Goal: Task Accomplishment & Management: Use online tool/utility

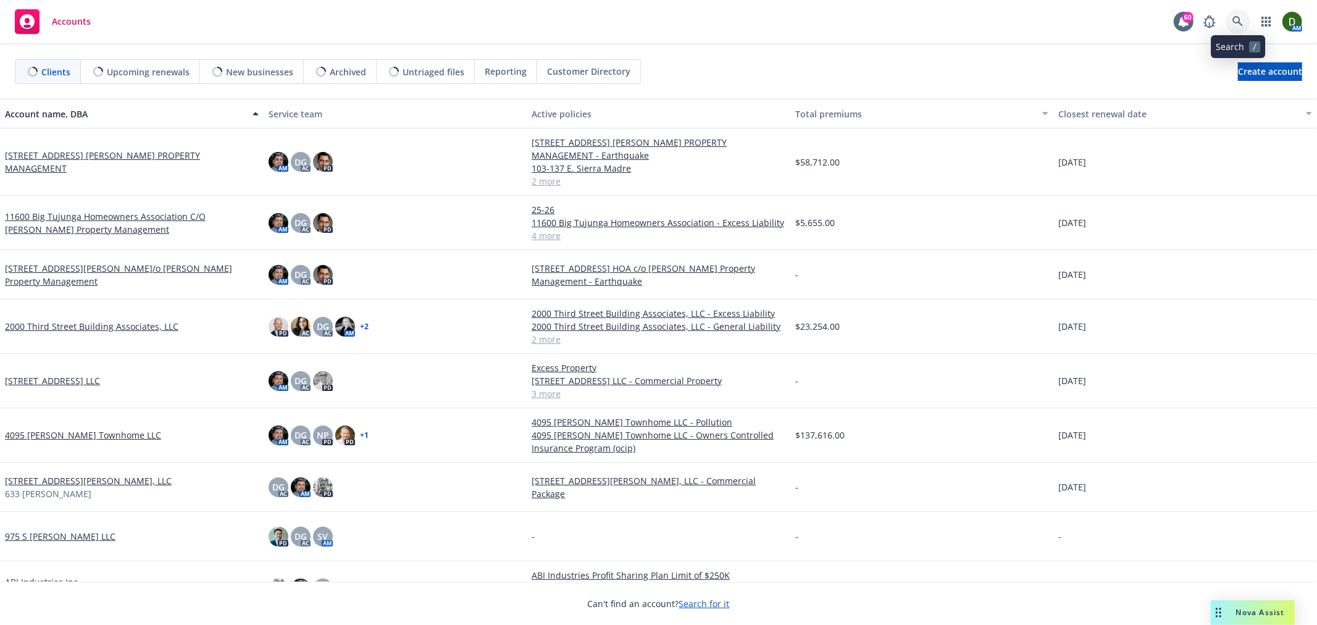
click at [1241, 17] on icon at bounding box center [1237, 21] width 11 height 11
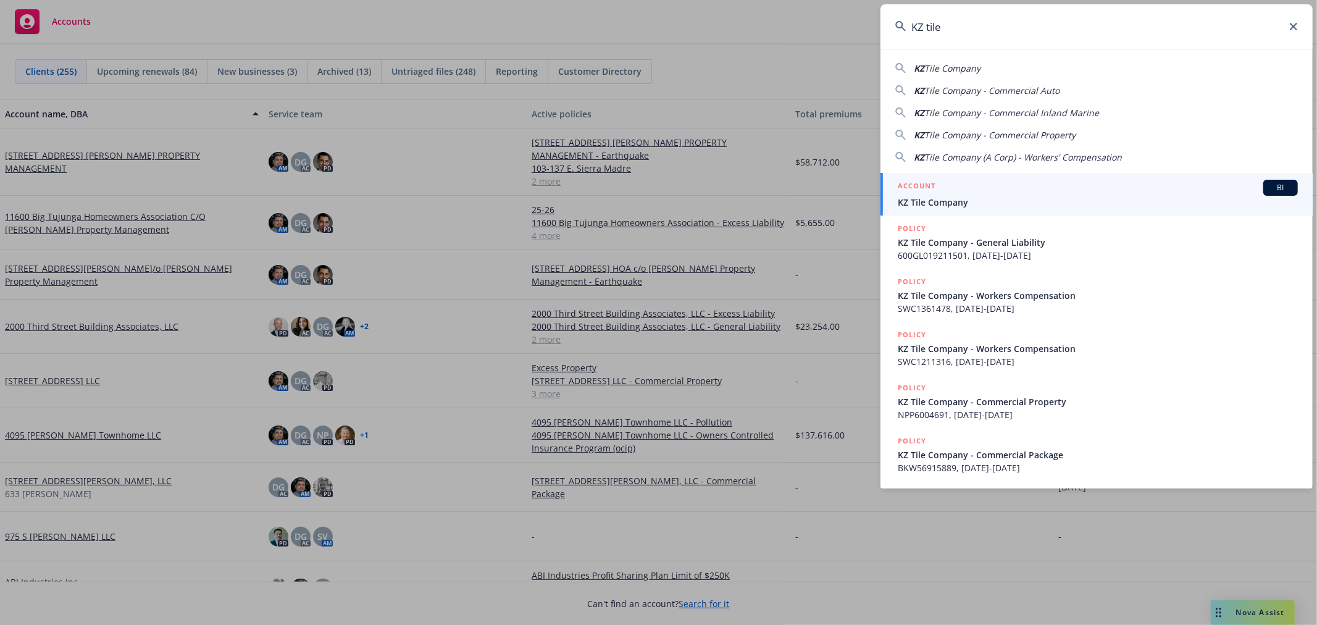
type input "KZ tile"
click at [1053, 175] on link "ACCOUNT BI KZ Tile Company" at bounding box center [1096, 194] width 432 height 43
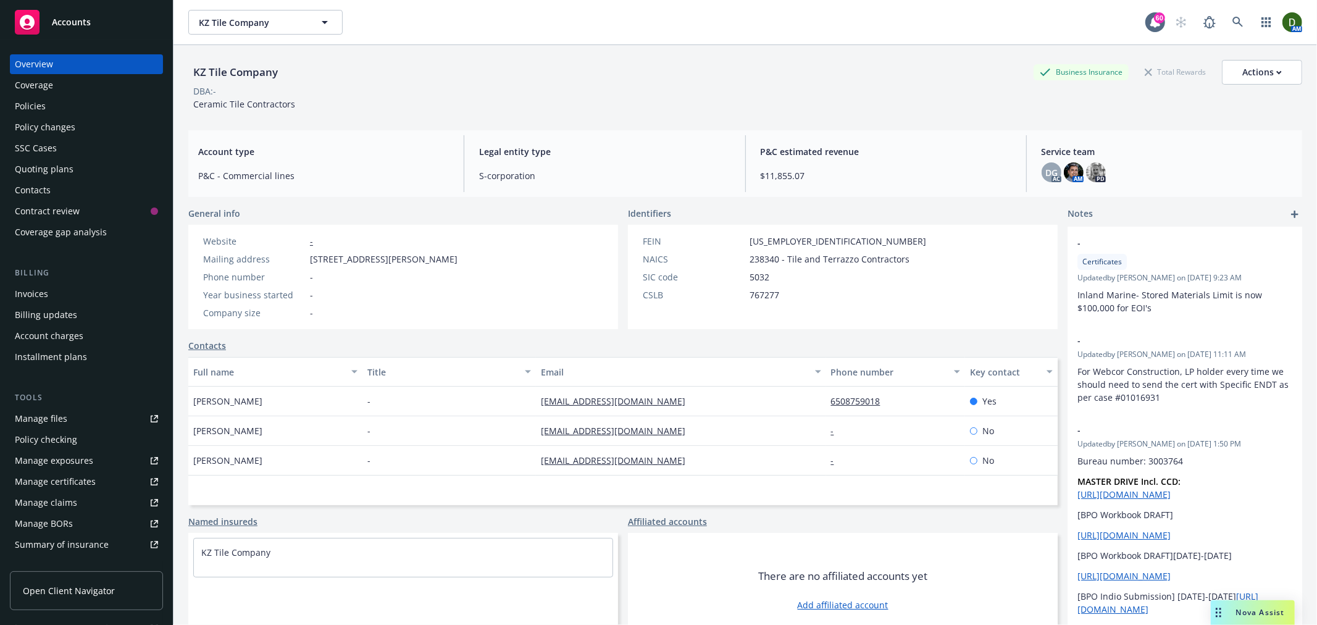
click at [97, 107] on div "Policies" at bounding box center [86, 106] width 143 height 20
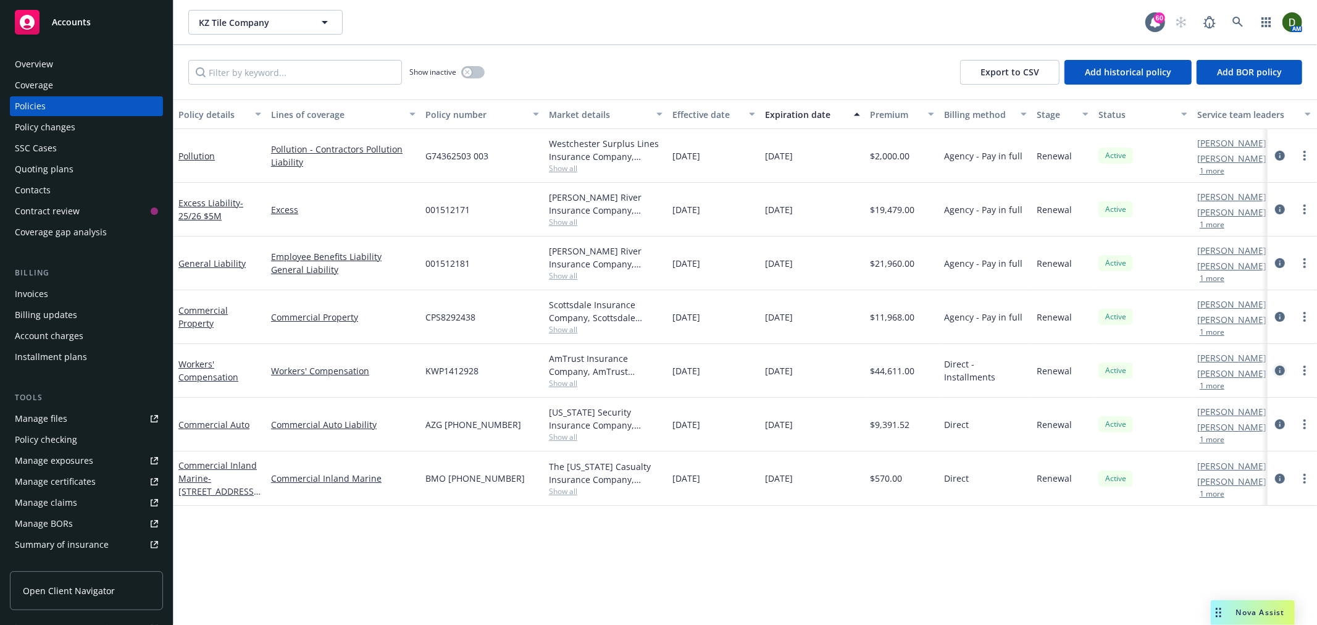
click at [1281, 367] on icon "circleInformation" at bounding box center [1280, 371] width 10 height 10
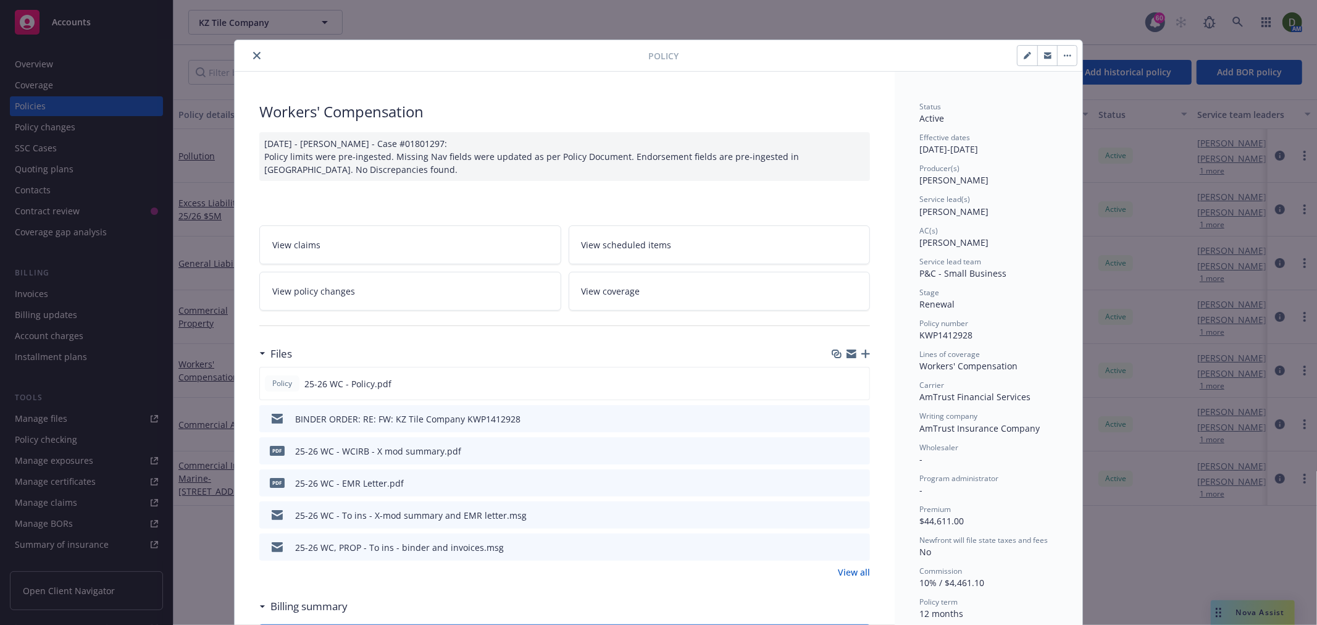
click at [934, 337] on span "KWP1412928" at bounding box center [945, 335] width 53 height 12
copy span "KWP1412928"
click at [256, 53] on button "close" at bounding box center [256, 55] width 15 height 15
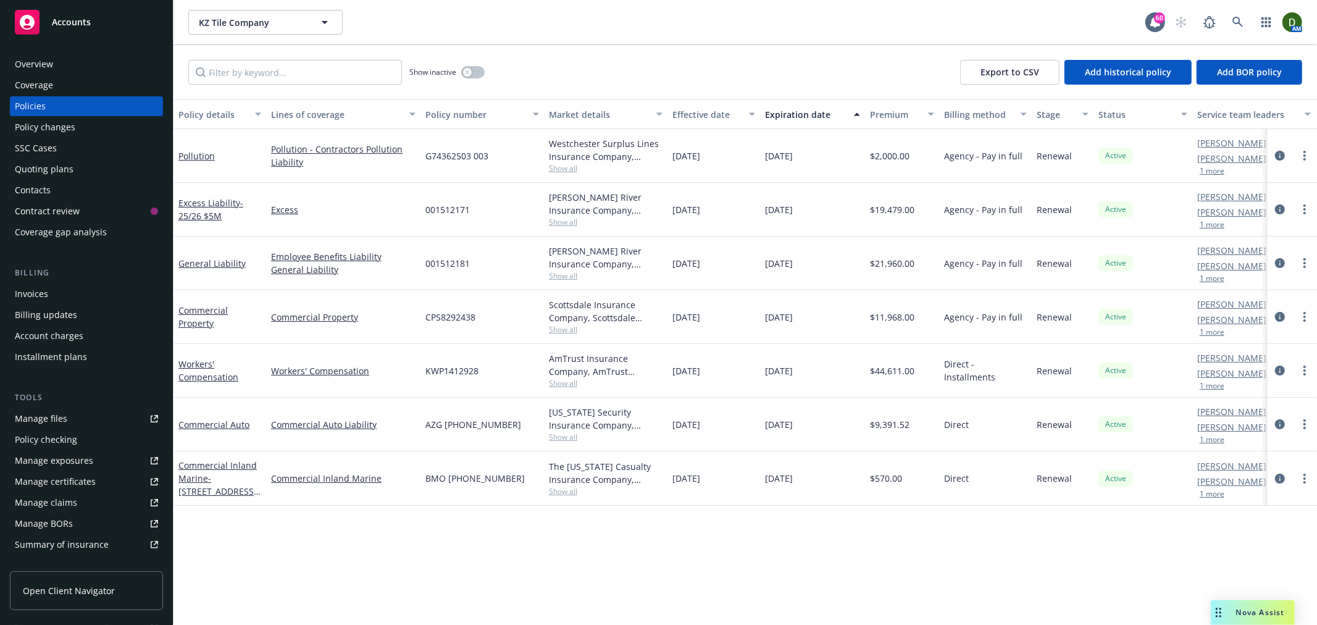
click at [41, 64] on div "Overview" at bounding box center [34, 64] width 38 height 20
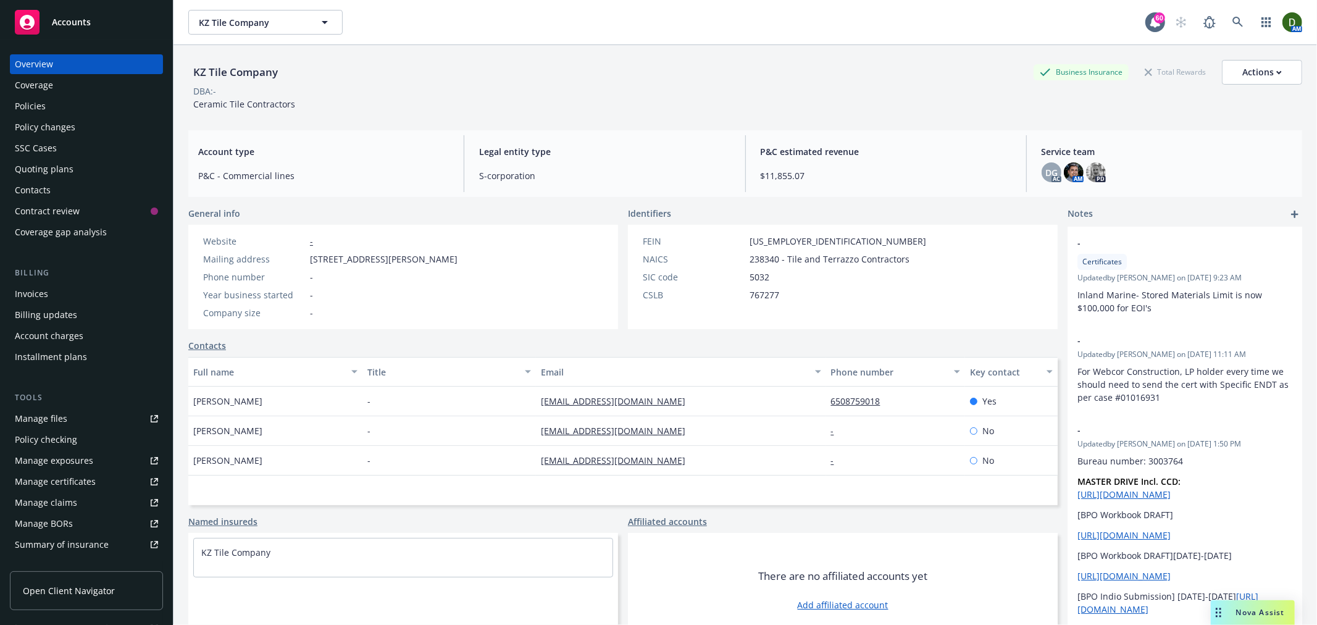
click at [458, 257] on span "[STREET_ADDRESS][PERSON_NAME]" at bounding box center [384, 259] width 148 height 13
copy span "94080"
click at [1232, 20] on icon at bounding box center [1237, 22] width 11 height 11
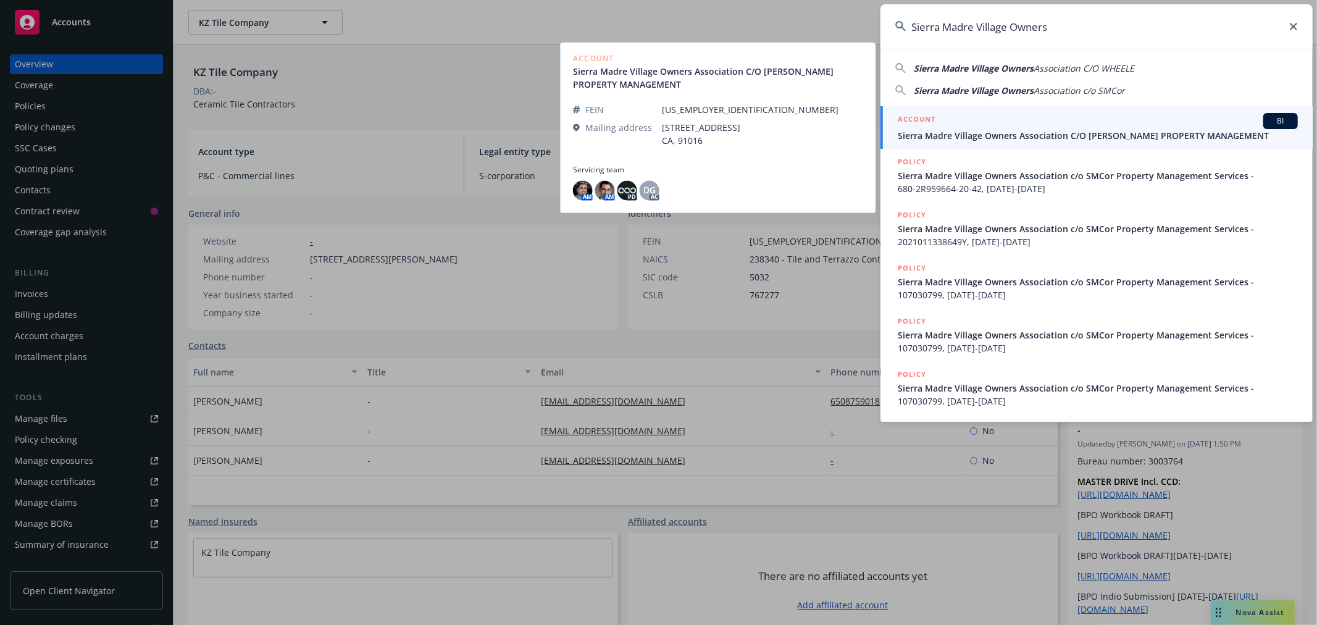
type input "Sierra Madre Village Owners"
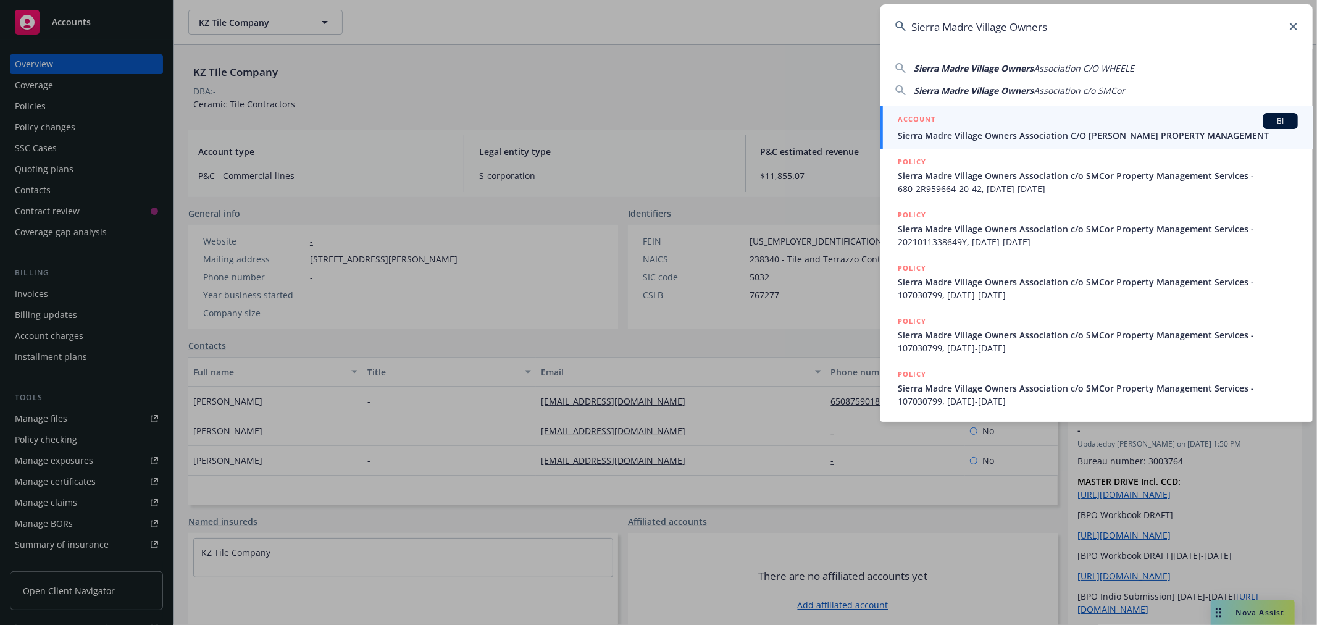
click at [1084, 137] on span "Sierra Madre Village Owners Association C/O [PERSON_NAME] PROPERTY MANAGEMENT" at bounding box center [1098, 135] width 400 height 13
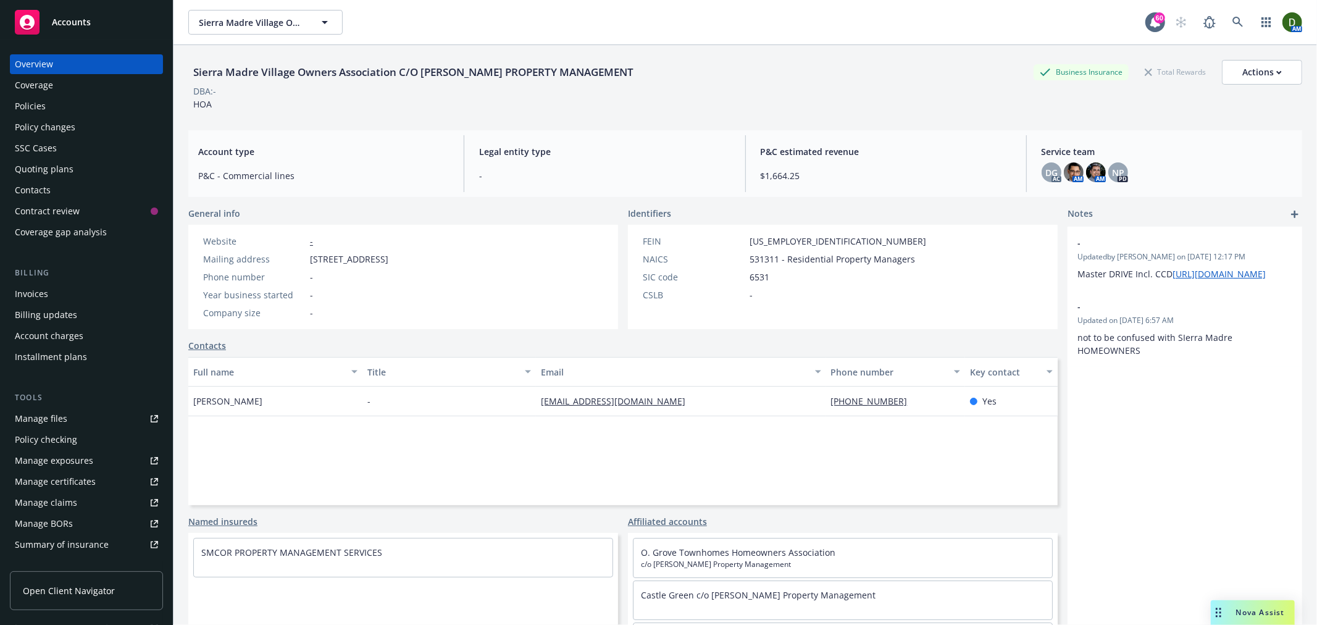
click at [96, 103] on div "Policies" at bounding box center [86, 106] width 143 height 20
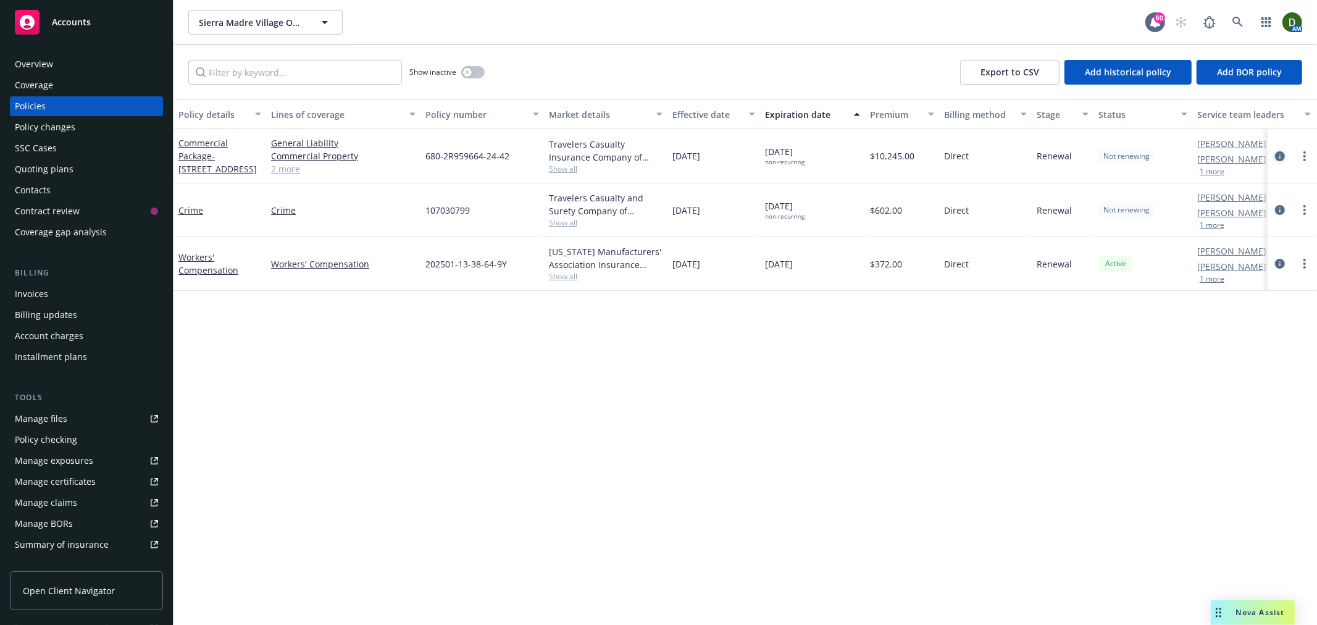
click at [1273, 154] on link "circleInformation" at bounding box center [1280, 156] width 15 height 15
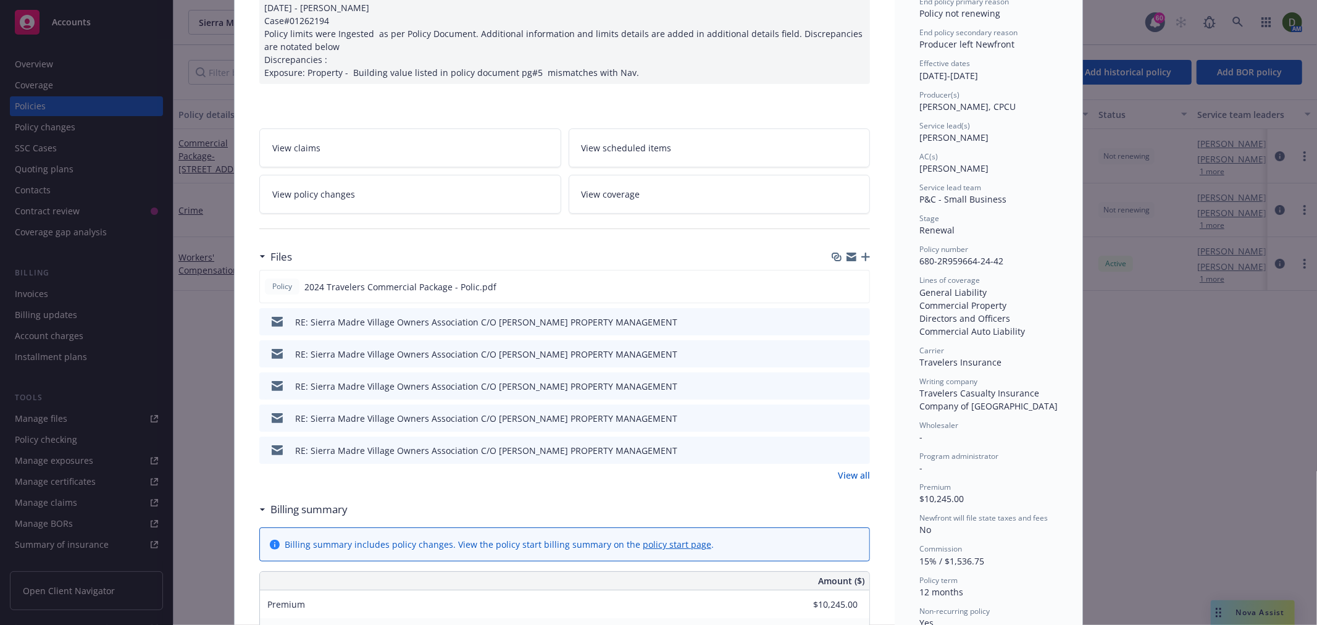
scroll to position [137, 0]
click at [861, 260] on icon "button" at bounding box center [865, 255] width 9 height 9
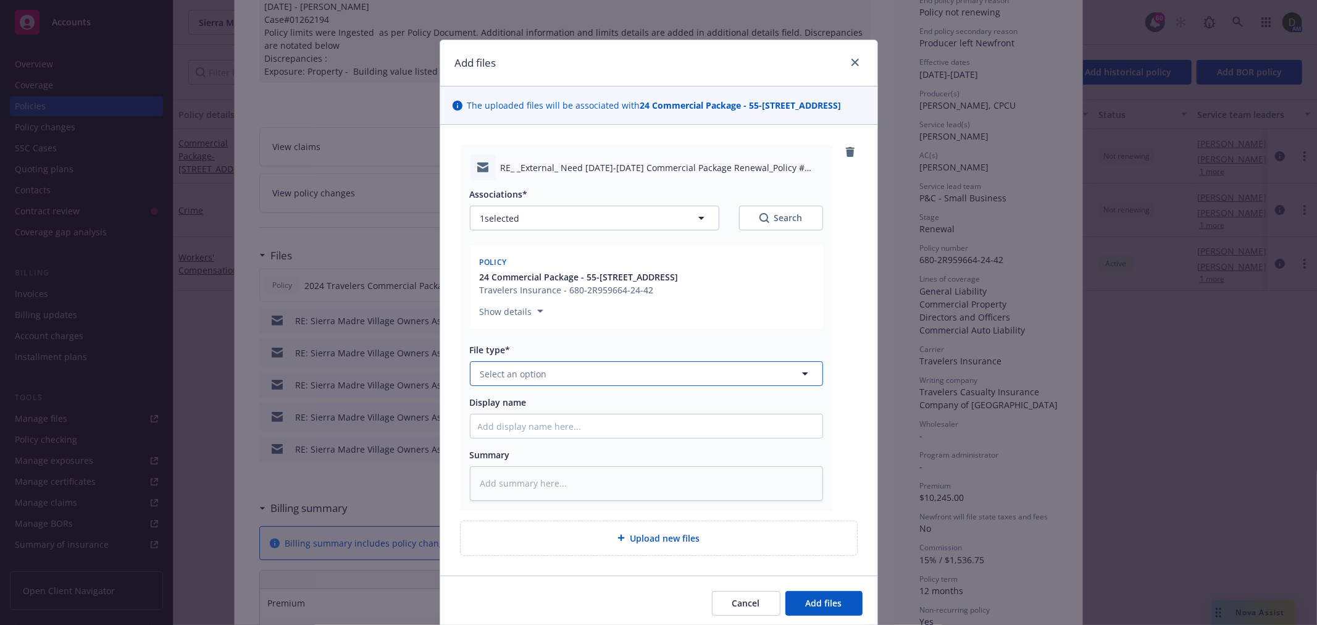
click at [551, 374] on button "Select an option" at bounding box center [646, 373] width 353 height 25
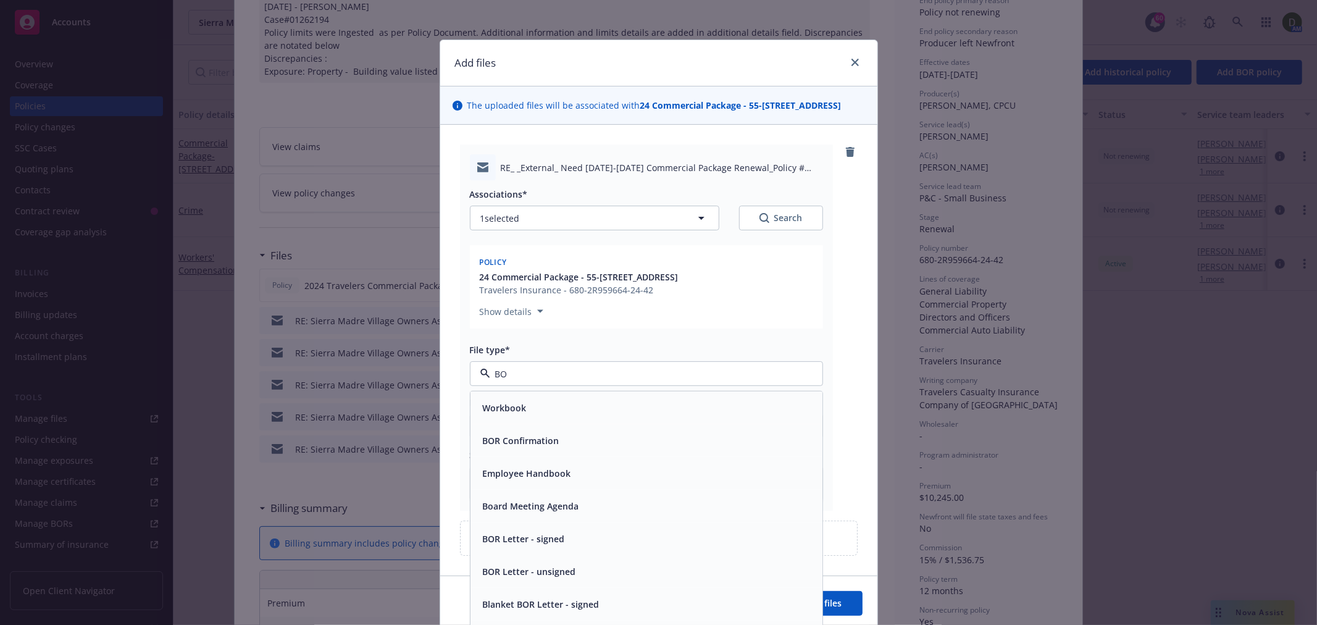
type input "BOR"
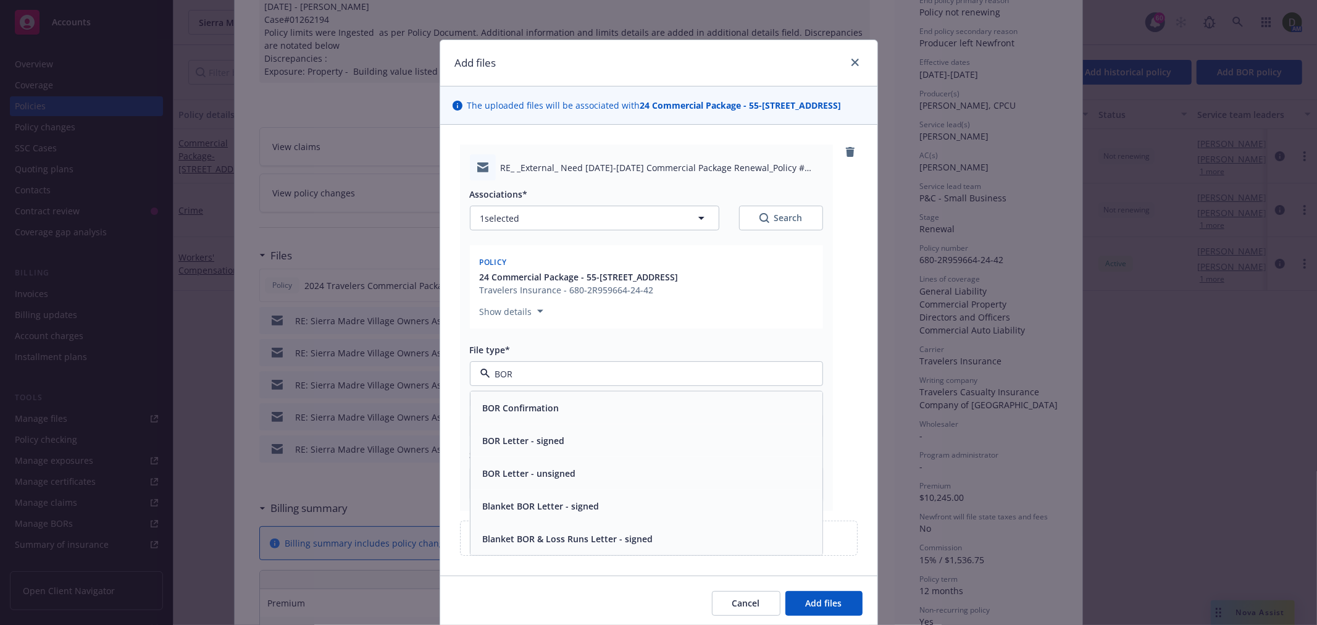
click at [500, 399] on div "BOR Confirmation" at bounding box center [520, 408] width 84 height 18
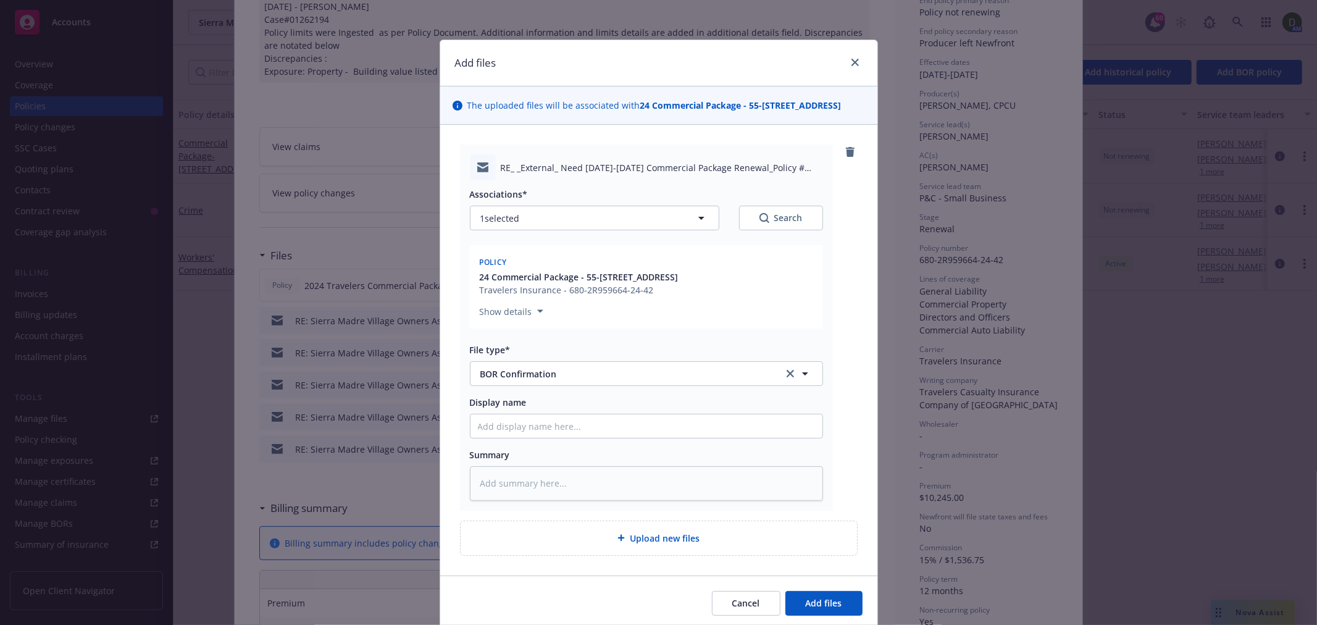
click at [564, 438] on div at bounding box center [646, 426] width 353 height 25
click at [560, 435] on input "Display name" at bounding box center [646, 425] width 352 height 23
type textarea "x"
type input "2"
type textarea "x"
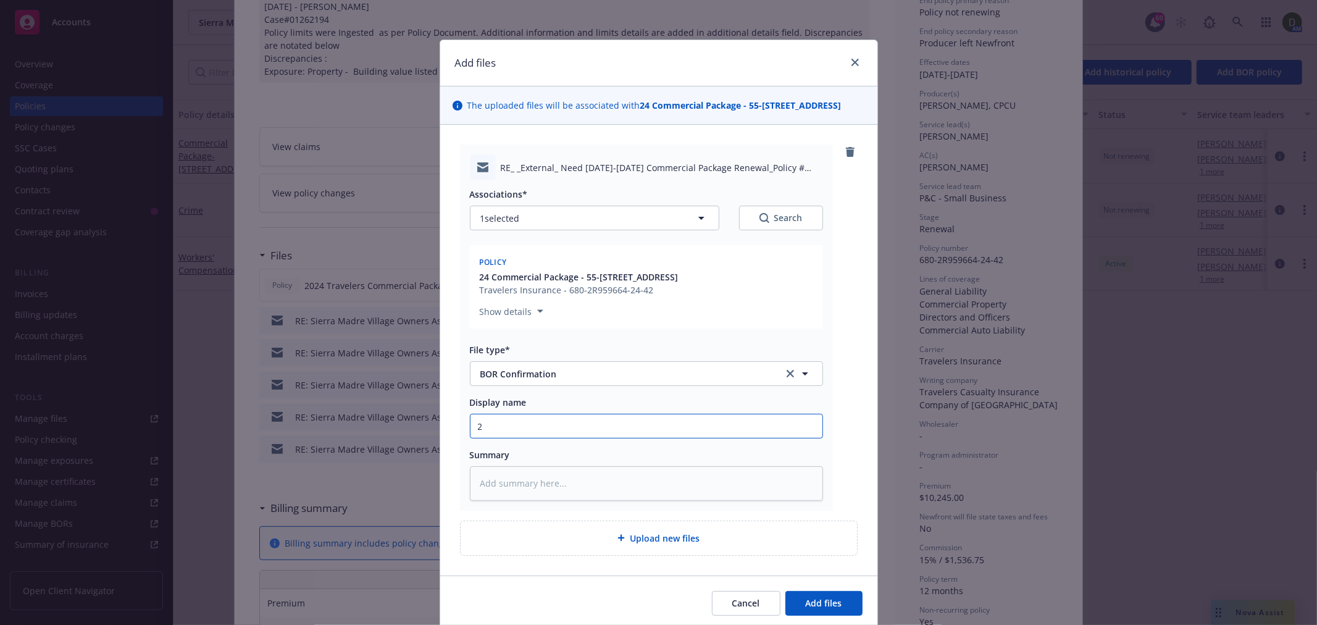
type input "24"
type textarea "x"
type input "24-"
type textarea "x"
type input "24-2"
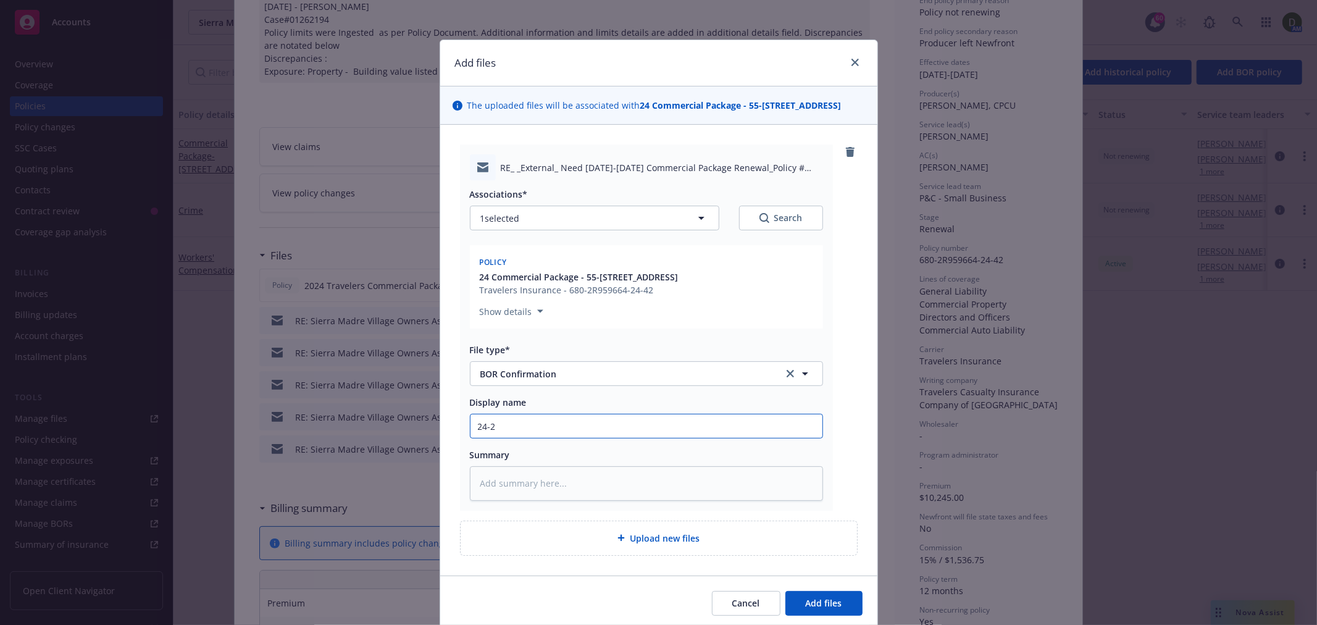
type textarea "x"
type input "24-25"
type textarea "x"
type input "24-25"
type textarea "x"
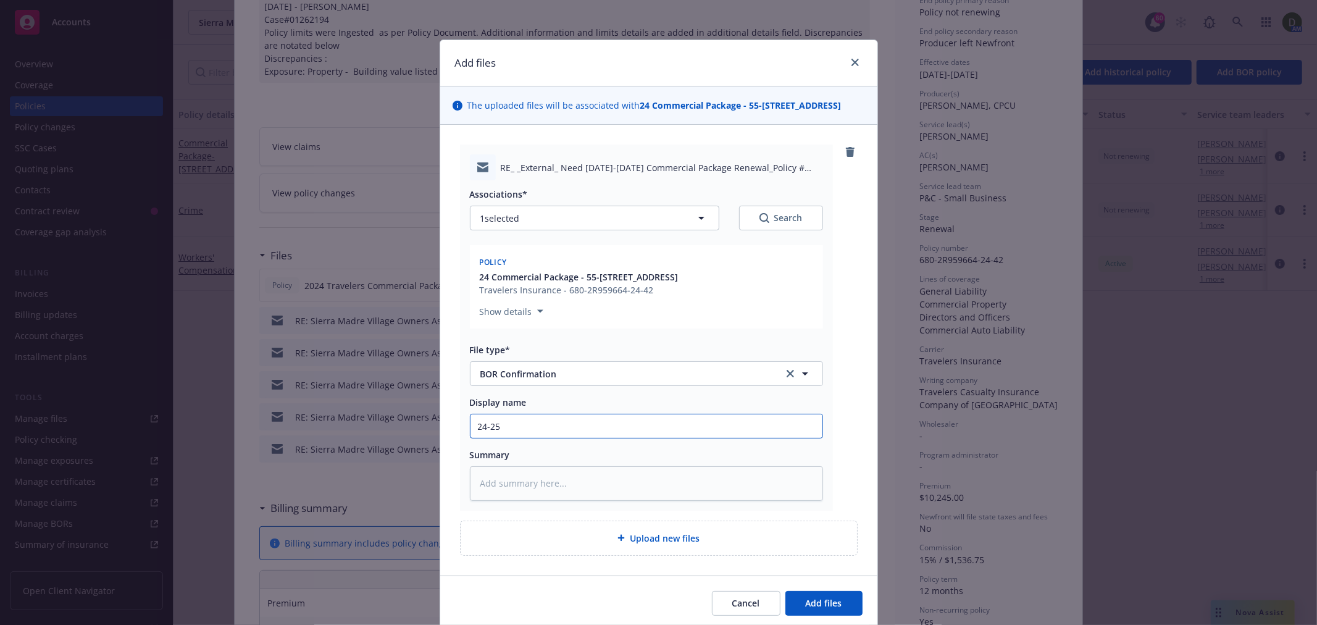
type input "24-25 P"
type textarea "x"
type input "24-25 PK"
type textarea "x"
type input "24-25 PKG"
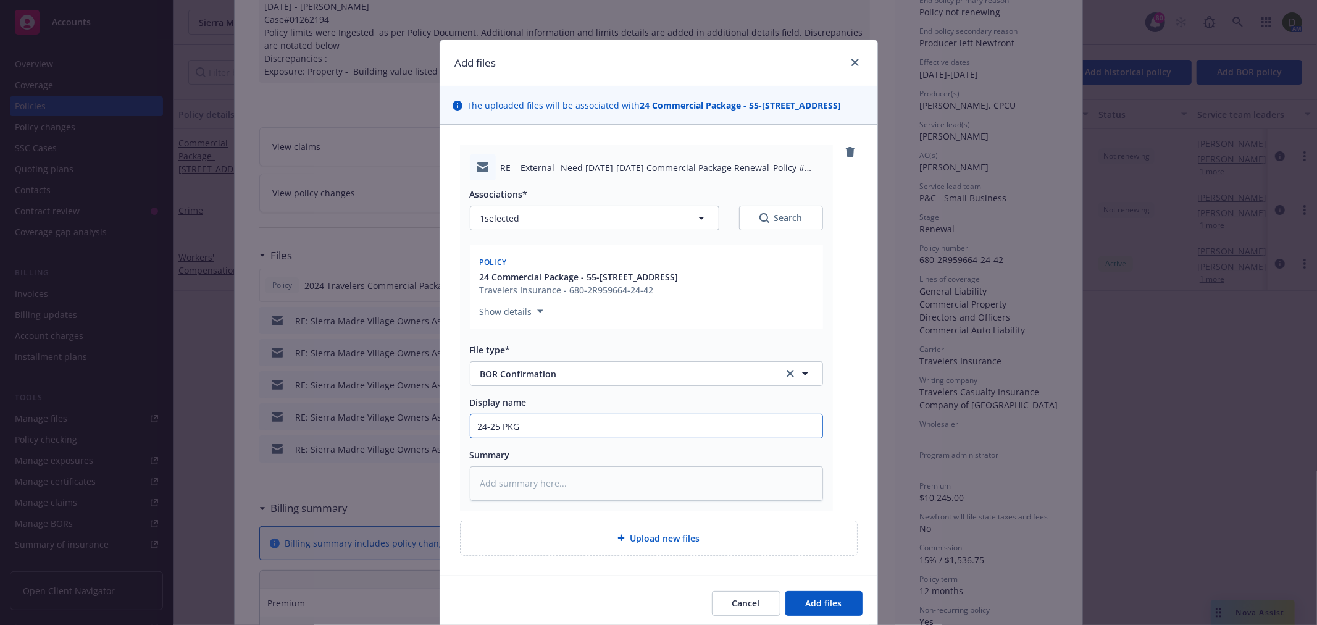
type textarea "x"
type input "24-25 PKG"
type textarea "x"
type input "24-25 PKG -"
type textarea "x"
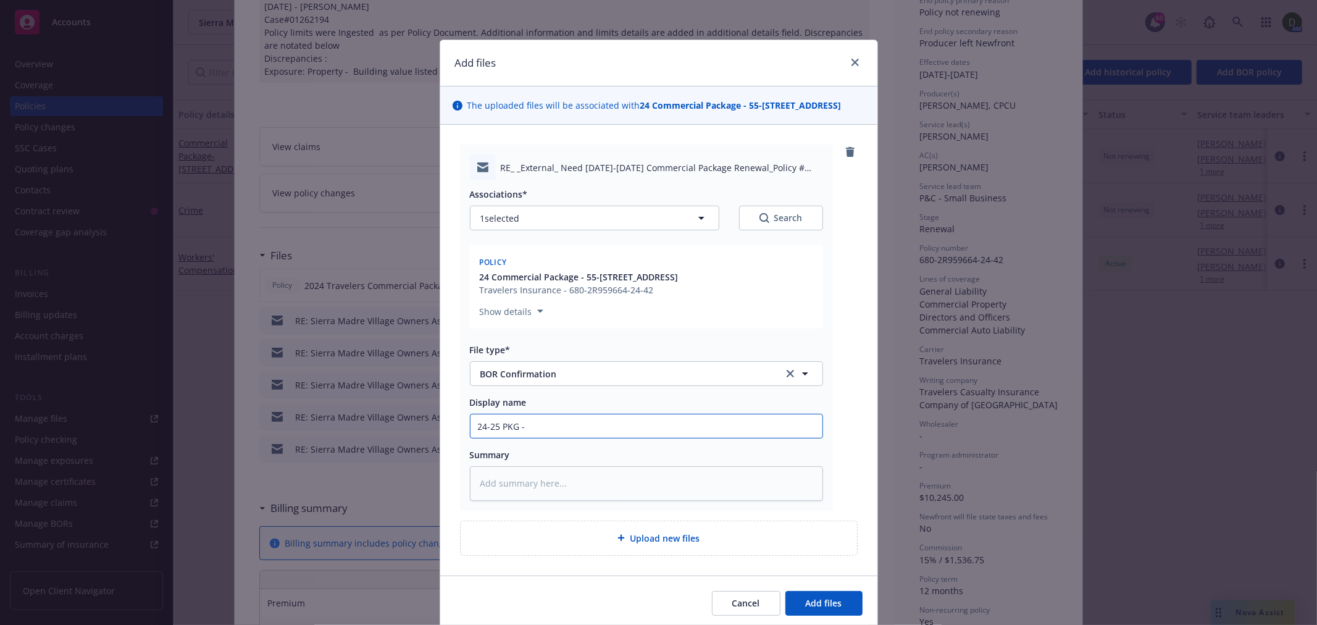
type input "24-25 PKG -"
type textarea "x"
type input "24-25 PKG - F"
type textarea "x"
type input "24-25 PKG - Fr"
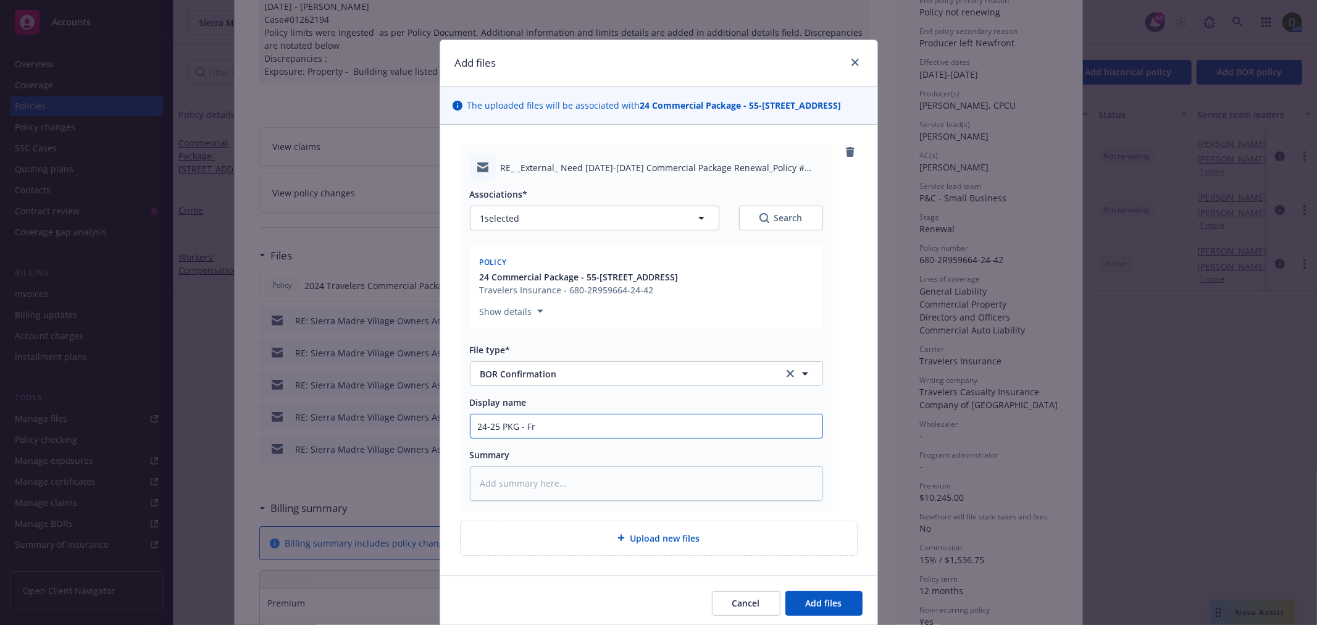
type textarea "x"
type input "24-25 PKG - Fro"
type textarea "x"
type input "24-25 PKG - From"
type textarea "x"
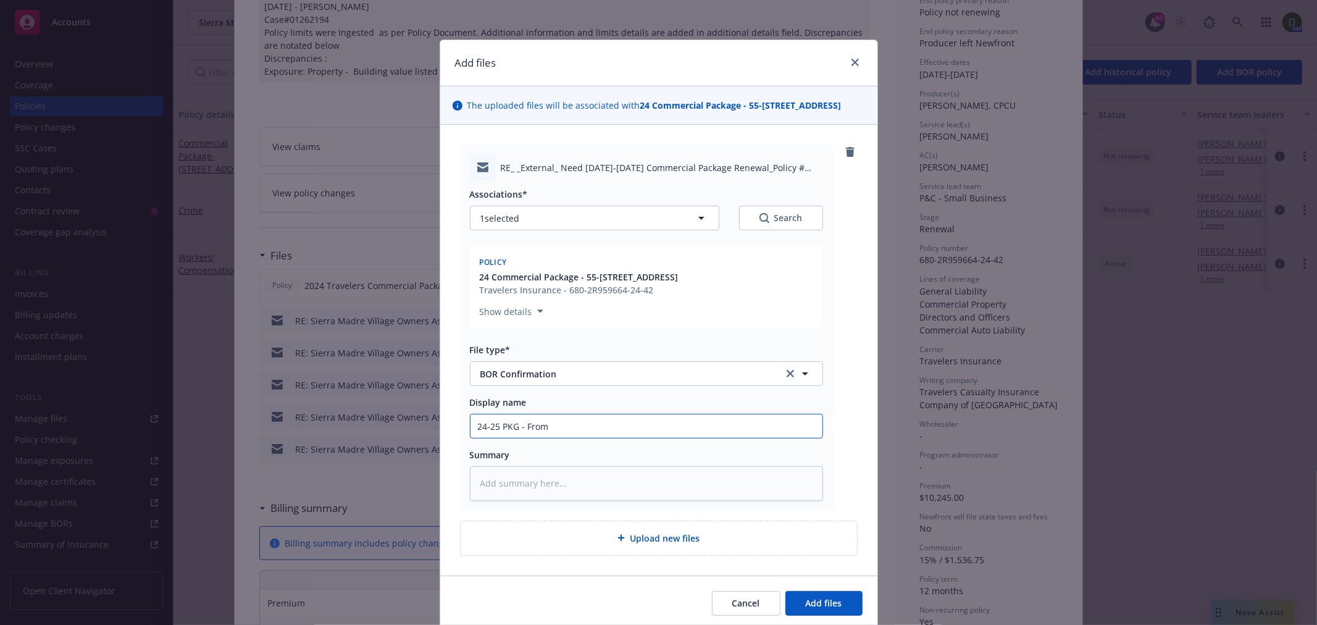
type input "24-25 PKG - From"
type textarea "x"
type input "24-25 PKG - From T"
type textarea "x"
type input "24-25 PKG - From Tr"
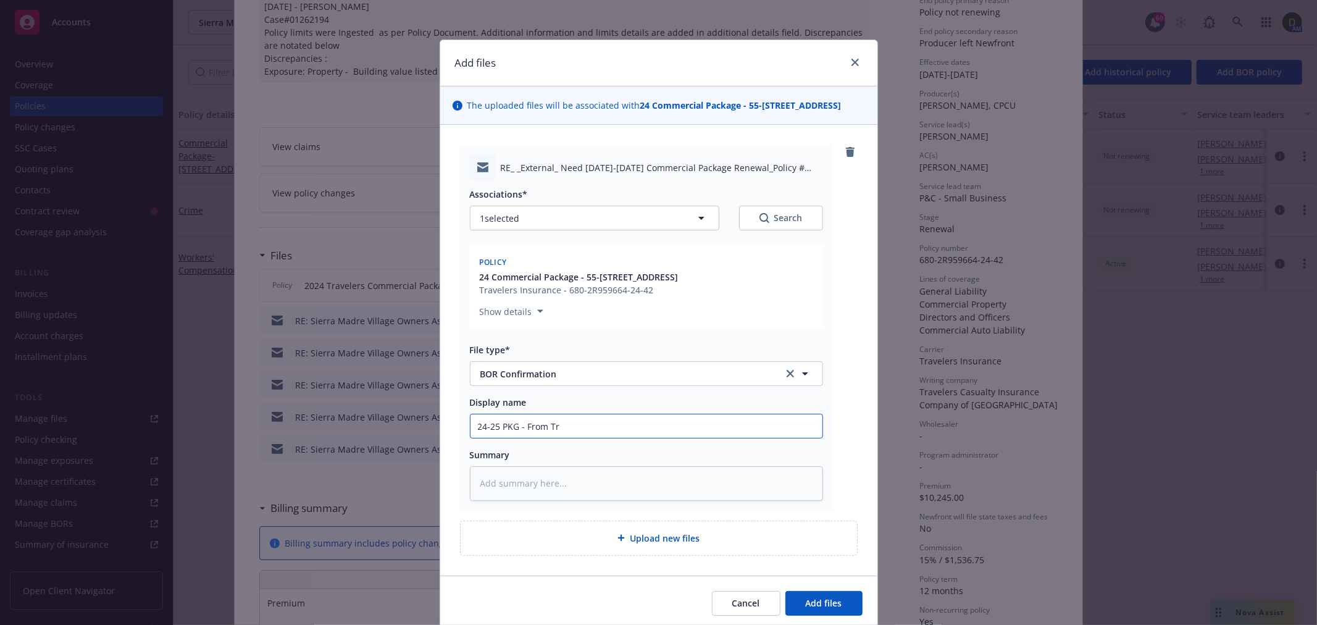
type textarea "x"
type input "24-25 PKG - From Tra"
type textarea "x"
type input "24-25 PKG - From Trav"
type textarea "x"
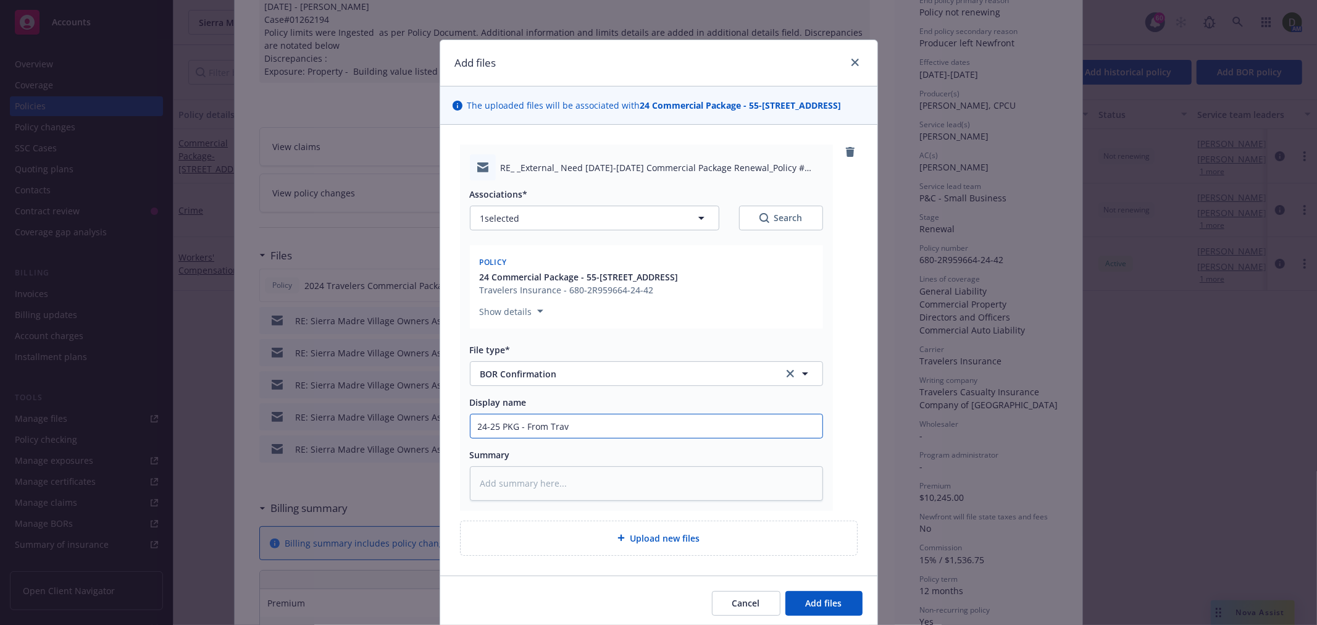
type input "24-25 PKG - From Trave"
type textarea "x"
type input "24-25 PKG - From Travel"
type textarea "x"
type input "24-25 PKG - From Travele"
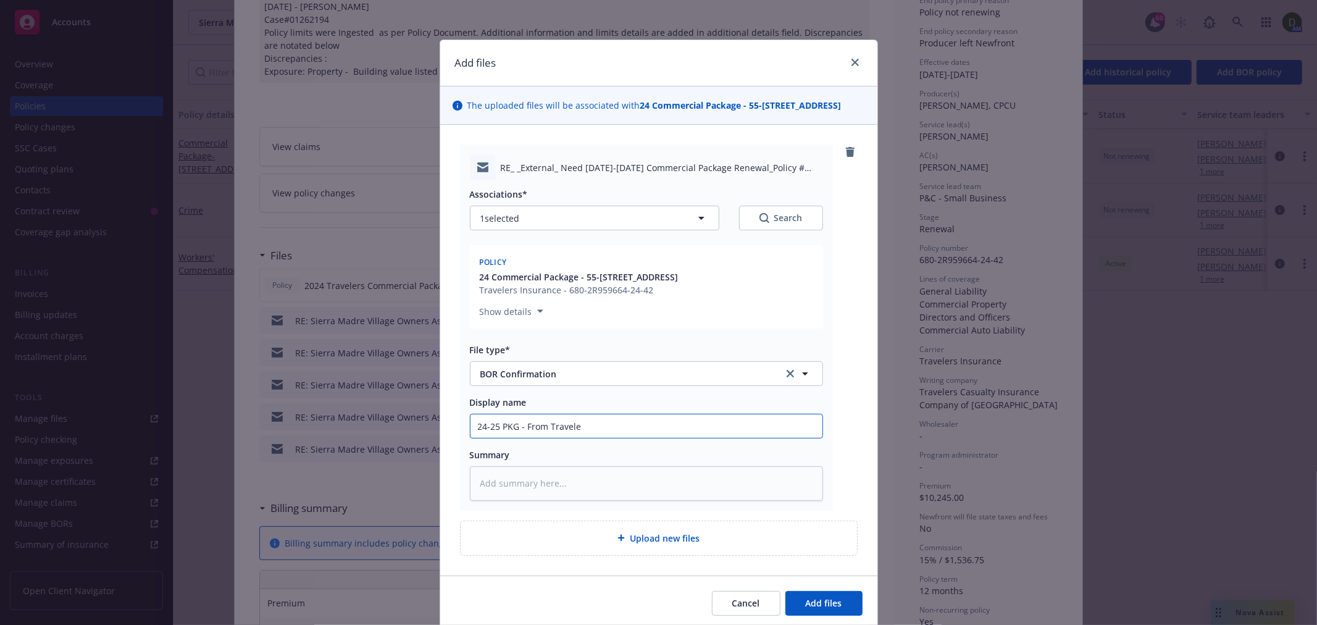
type textarea "x"
type input "24-25 PKG - From Traveler"
type textarea "x"
type input "24-25 PKG - From Travelers"
type textarea "x"
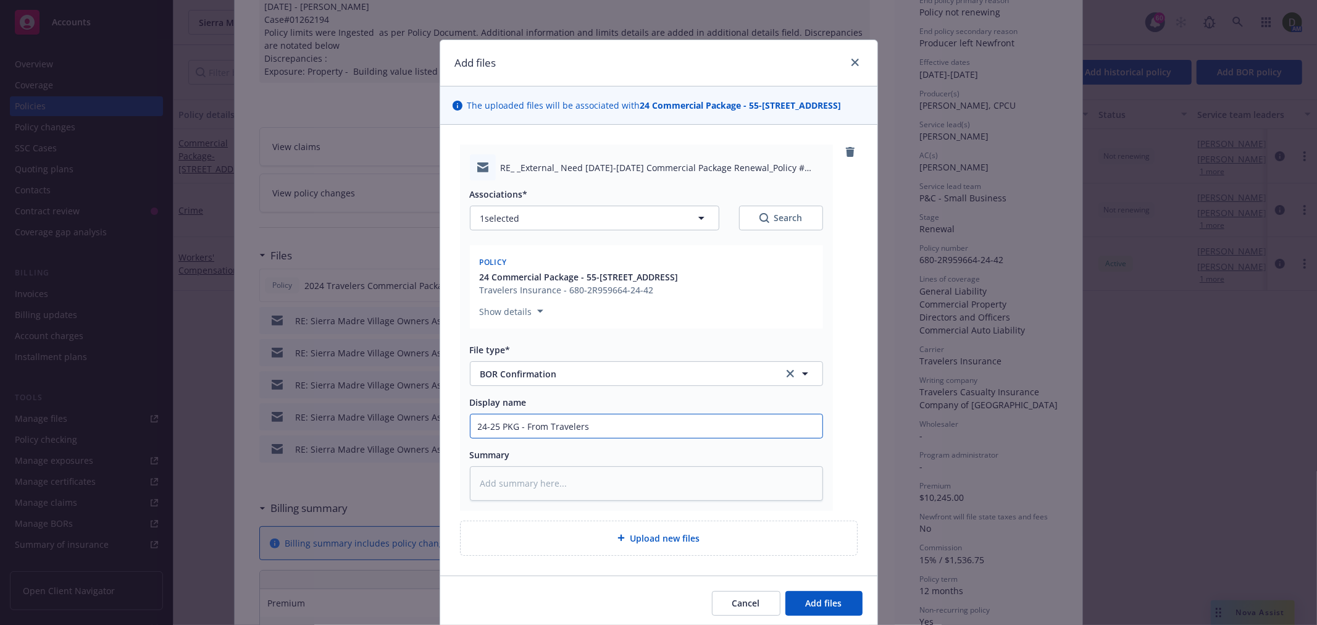
type input "24-25 PKG - From Travelers"
type textarea "x"
type input "24-25 PKG - From Travelers -"
type textarea "x"
type input "24-25 PKG - From Travelers -"
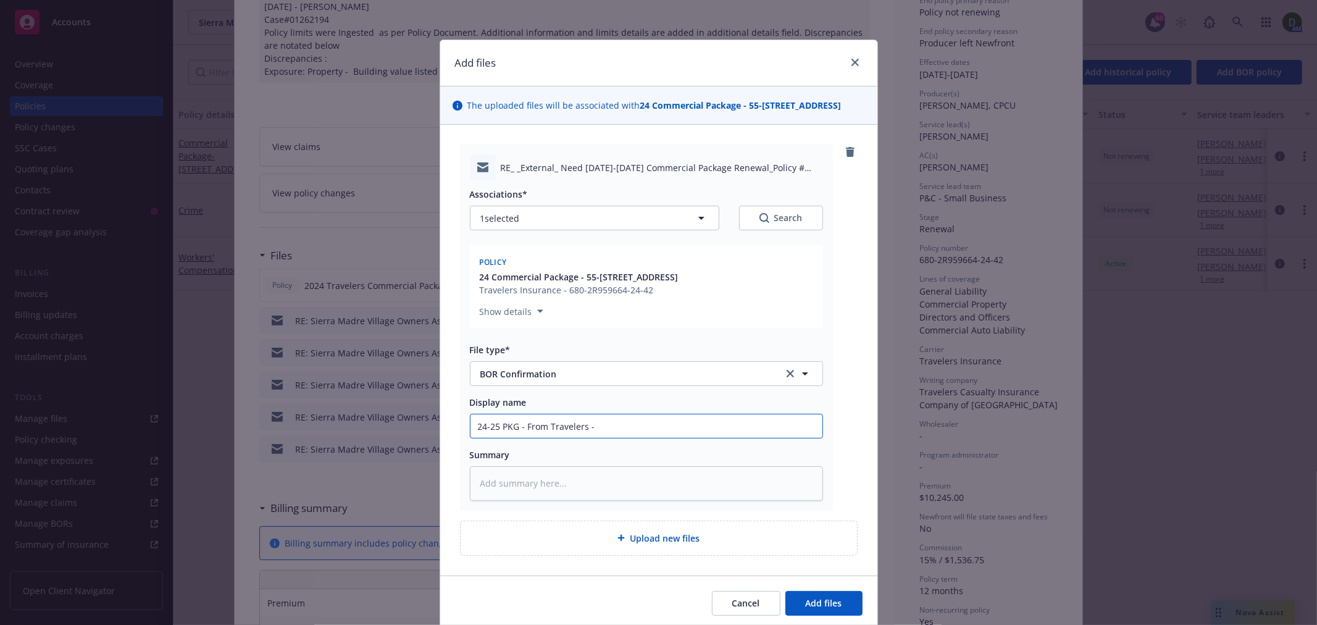
type textarea "x"
type input "24-25 PKG - From Travelers - B"
type textarea "x"
type input "24-25 PKG - From Travelers - BO"
type textarea "x"
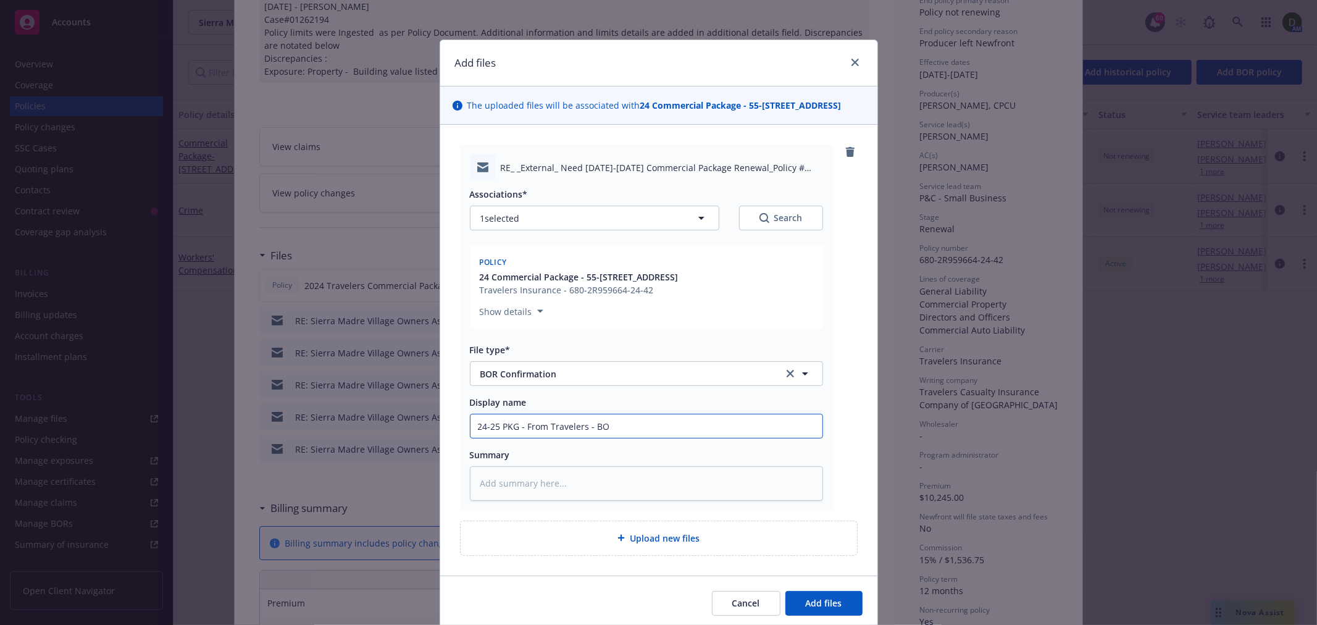
type input "24-25 PKG - From Travelers - BOR"
type textarea "x"
type input "24-25 PKG - From Travelers - BOR"
type textarea "x"
type input "24-25 PKG - From Travelers - [GEOGRAPHIC_DATA] n"
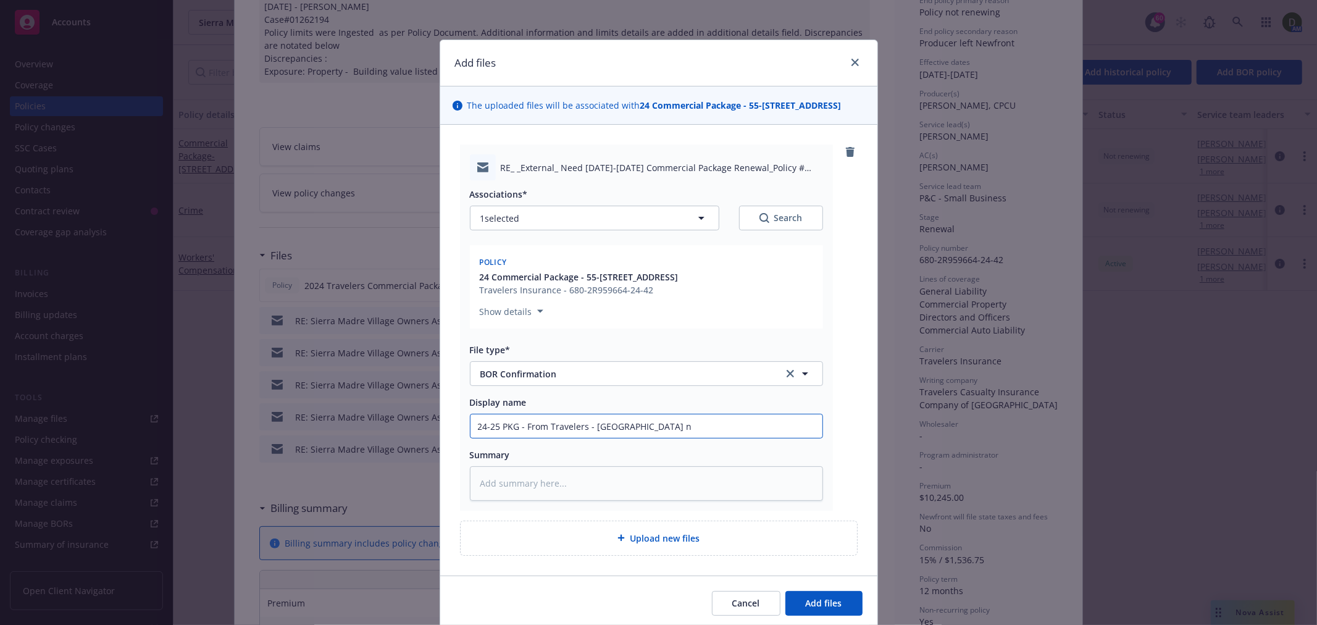
type textarea "x"
type input "24-25 PKG - From Travelers - BOR no"
type textarea "x"
type input "24-25 PKG - From Travelers - [GEOGRAPHIC_DATA] not"
type textarea "x"
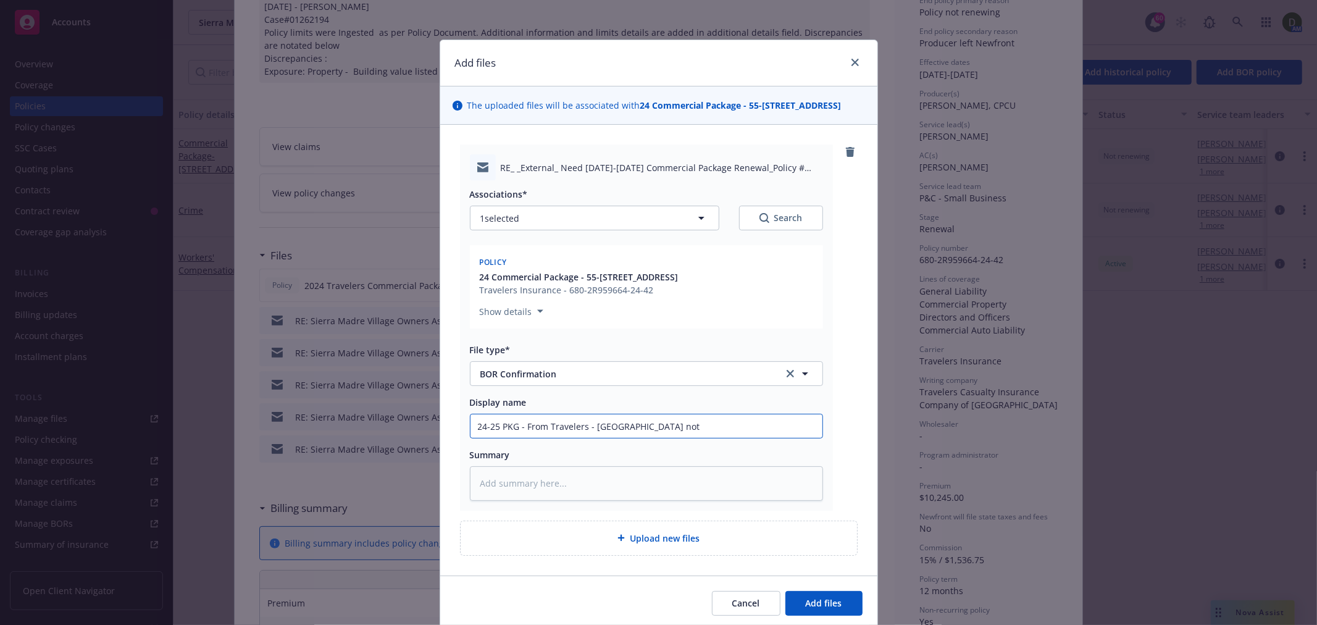
type input "24-25 PKG - From Travelers - BOR noti"
type textarea "x"
type input "24-25 PKG - From Travelers - BOR notic"
type textarea "x"
type input "24-25 PKG - From Travelers - BOR notice"
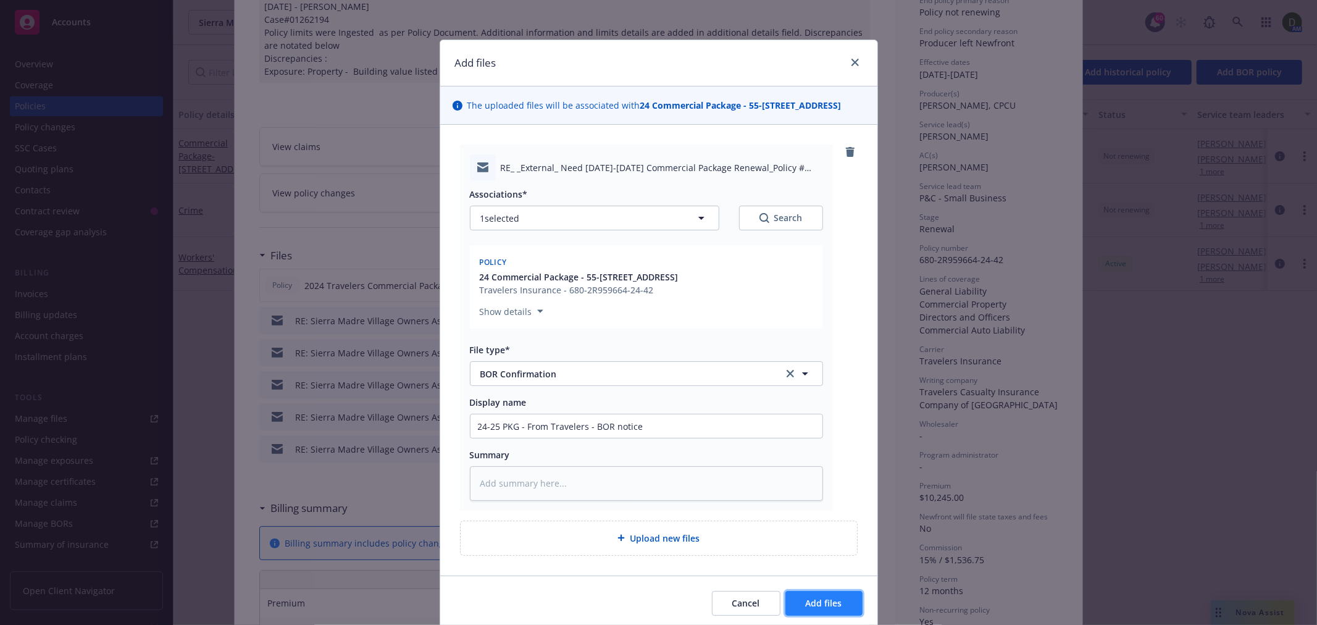
click at [834, 605] on span "Add files" at bounding box center [824, 603] width 36 height 12
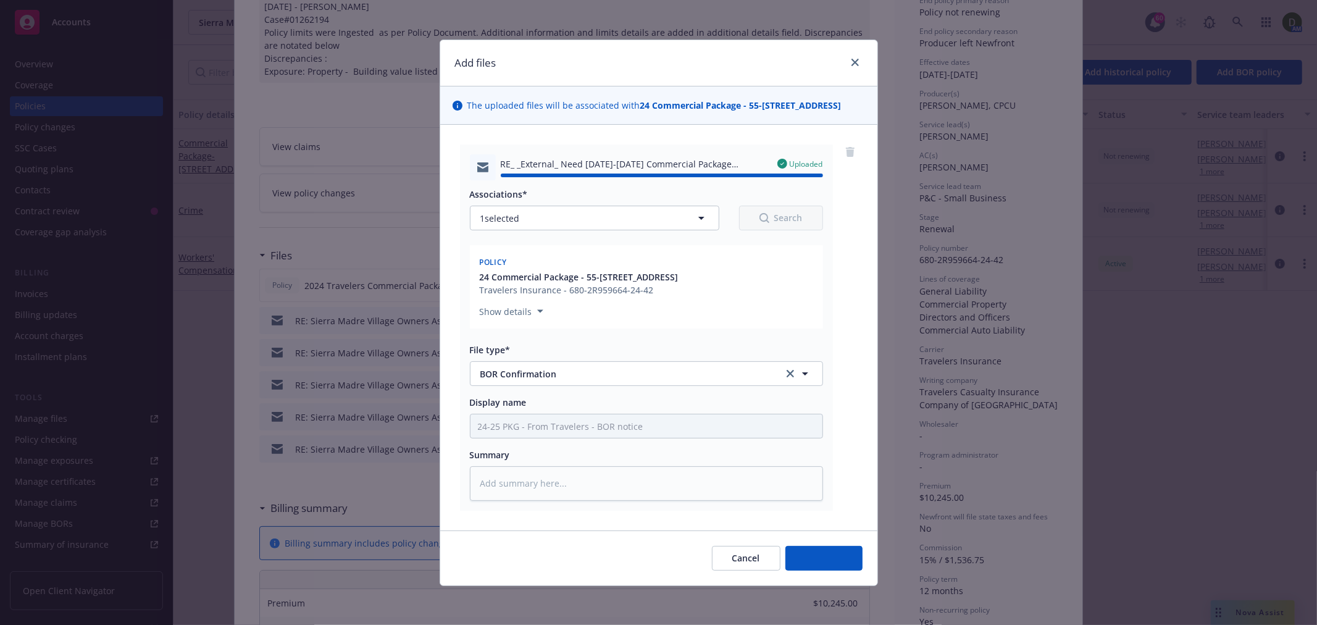
type textarea "x"
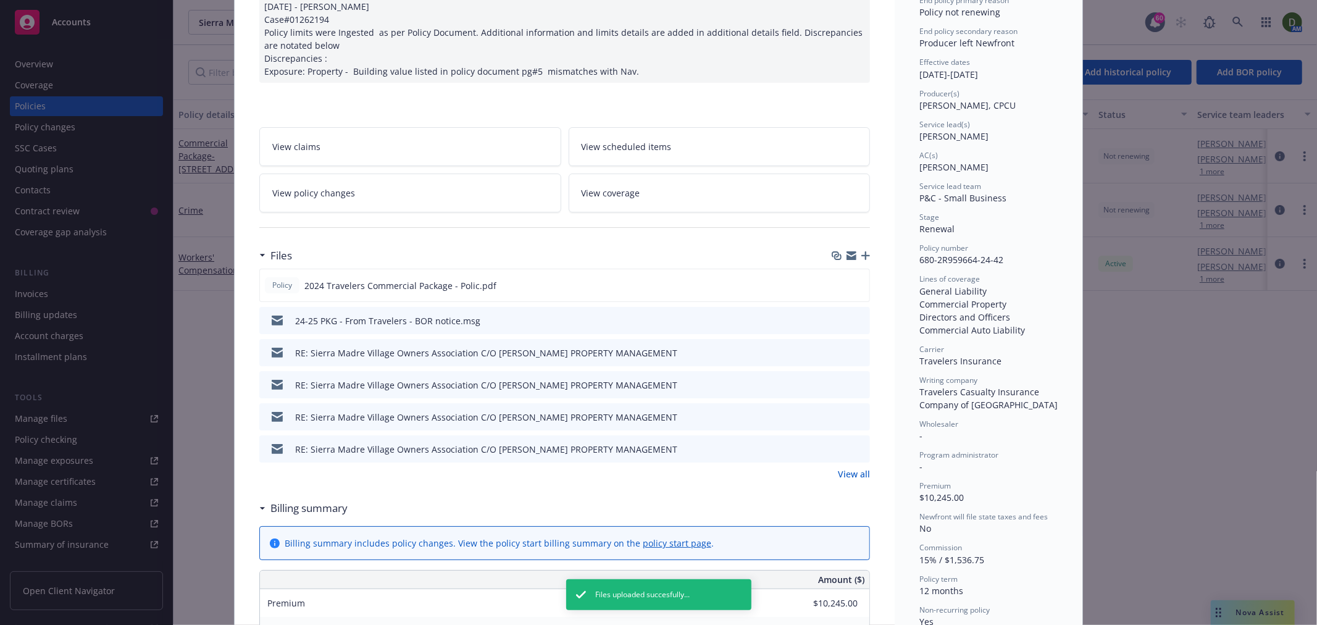
click at [855, 356] on icon "preview file" at bounding box center [858, 352] width 11 height 9
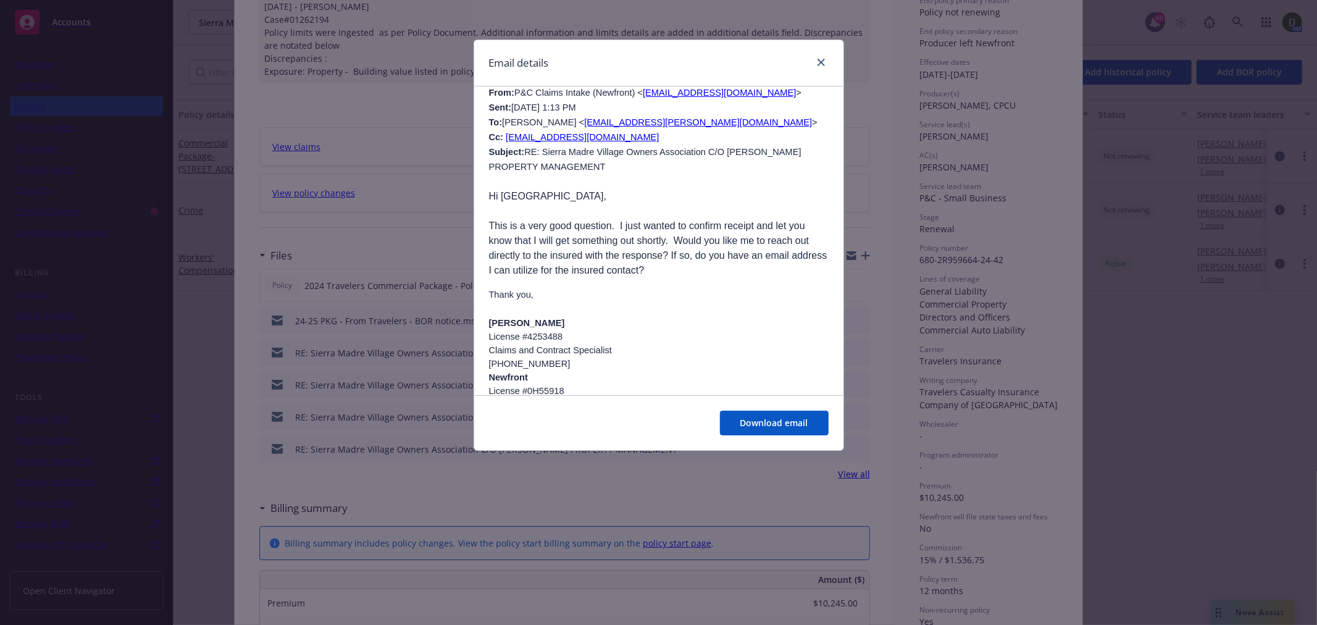
scroll to position [3156, 0]
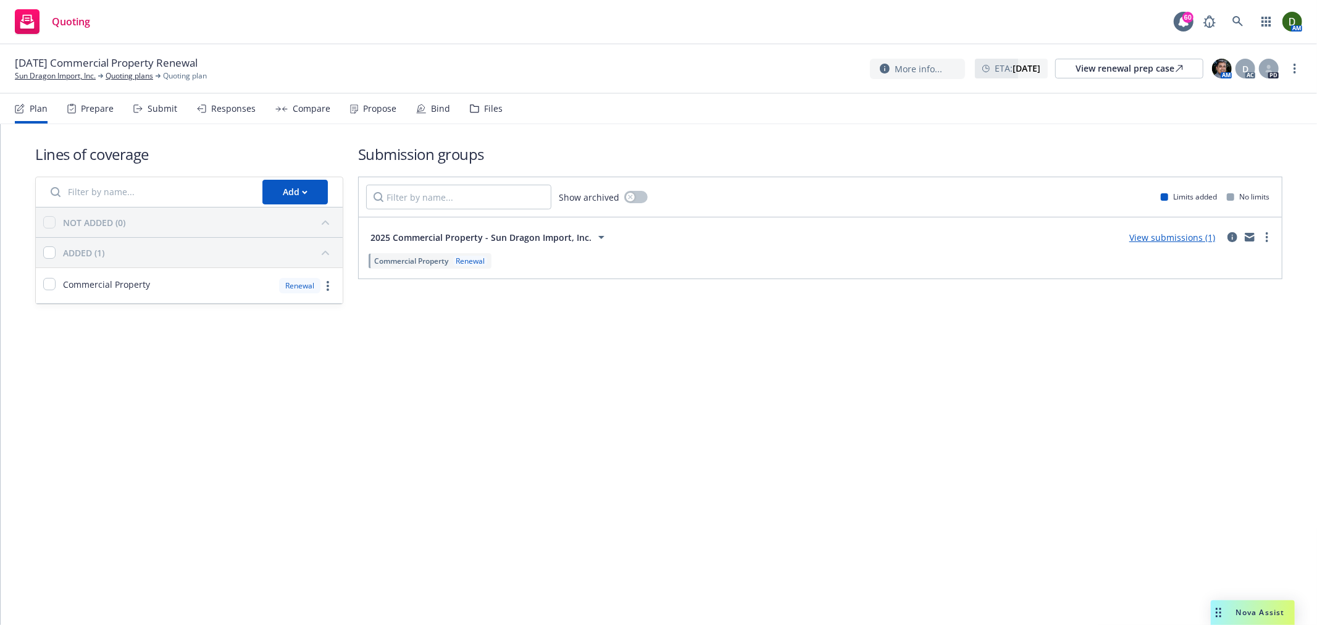
click at [237, 117] on div "Responses" at bounding box center [226, 109] width 59 height 30
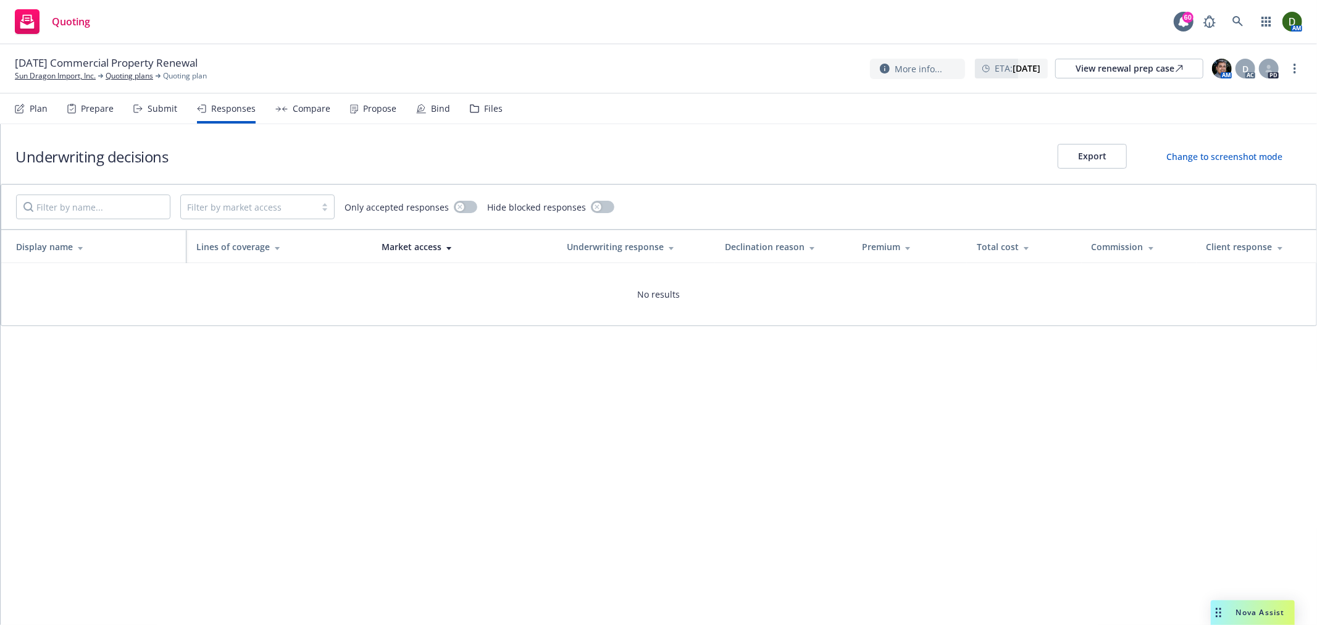
click at [167, 112] on div "Submit" at bounding box center [163, 109] width 30 height 10
